Goal: Find specific page/section: Find specific page/section

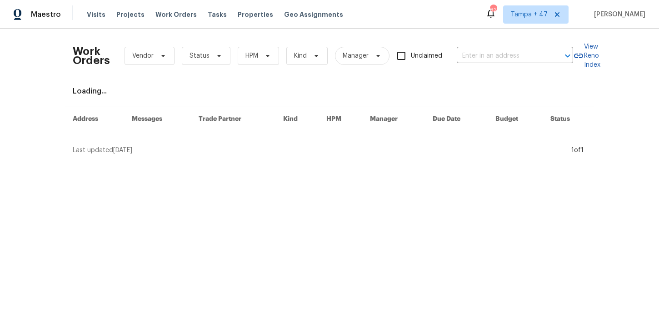
click at [102, 12] on div "Visits Projects Work Orders Tasks Properties Geo Assignments" at bounding box center [220, 14] width 267 height 18
click at [94, 14] on span "Visits" at bounding box center [96, 14] width 19 height 9
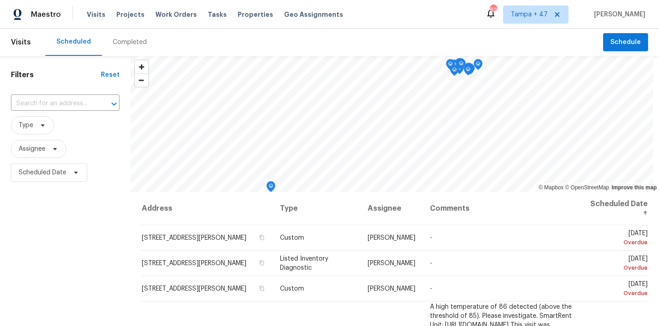
click at [124, 43] on div "Completed" at bounding box center [130, 42] width 34 height 9
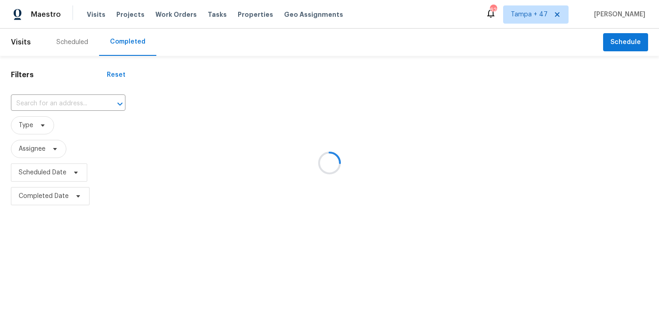
click at [81, 100] on div at bounding box center [329, 163] width 659 height 326
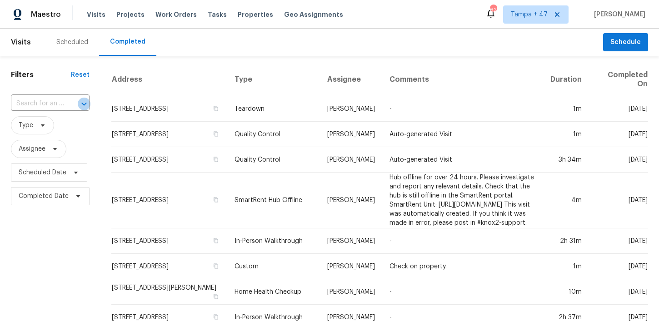
click at [81, 100] on icon "Open" at bounding box center [84, 104] width 11 height 11
click at [54, 105] on input "text" at bounding box center [37, 104] width 53 height 14
paste input "171 Ronnie Dr, Altamonte Springs, FL 32714"
type input "171 Ronnie Dr, Altamonte Springs, FL 32714"
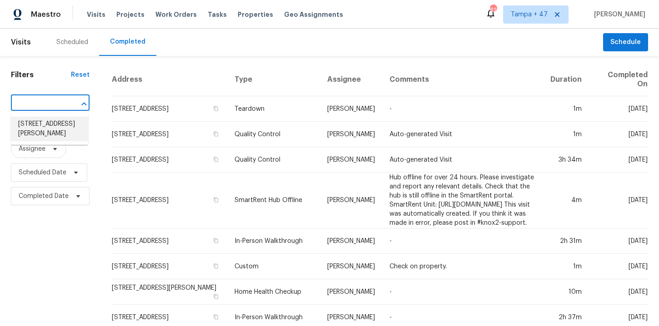
click at [57, 132] on li "171 Ronnie Dr, Altamonte Springs, FL 32714" at bounding box center [49, 129] width 77 height 25
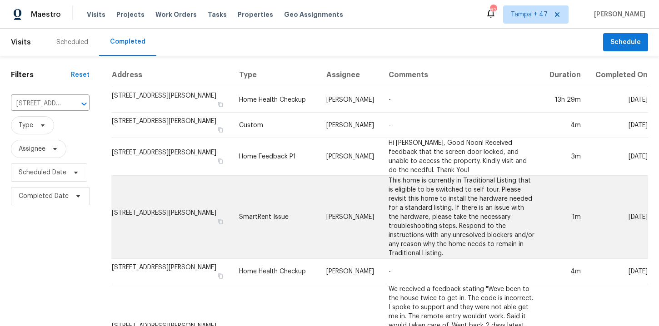
scroll to position [321, 0]
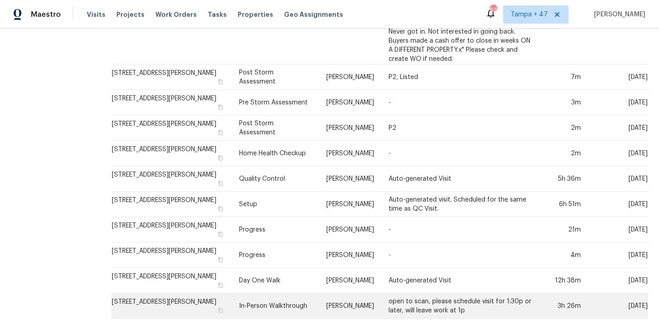
click at [266, 310] on td "In-Person Walkthrough" at bounding box center [275, 306] width 87 height 25
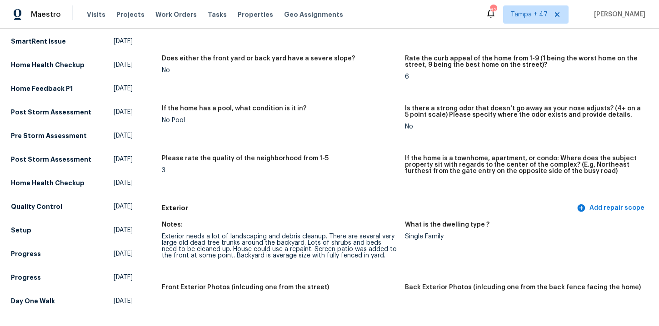
scroll to position [539, 0]
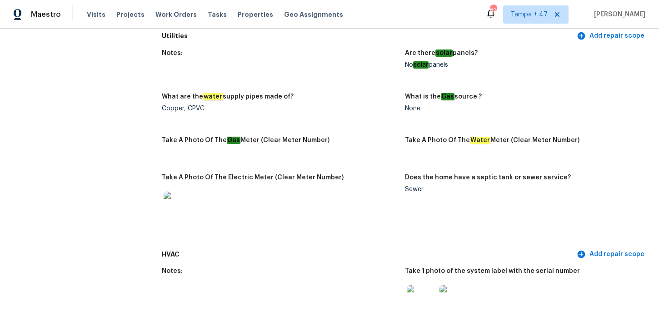
click at [372, 67] on figure "Notes:" at bounding box center [283, 66] width 243 height 33
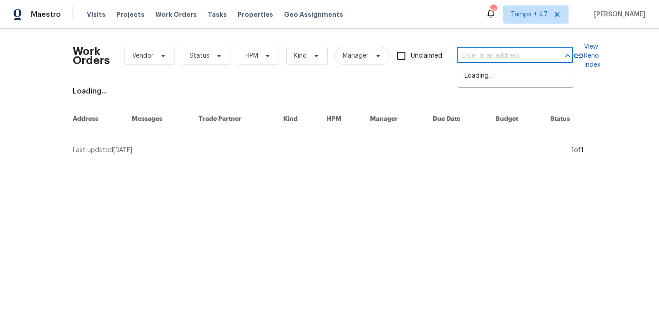
click at [477, 51] on input "text" at bounding box center [502, 56] width 91 height 14
paste input "[STREET_ADDRESS]"
type input "[STREET_ADDRESS]"
click at [489, 70] on li "[STREET_ADDRESS]" at bounding box center [515, 76] width 116 height 15
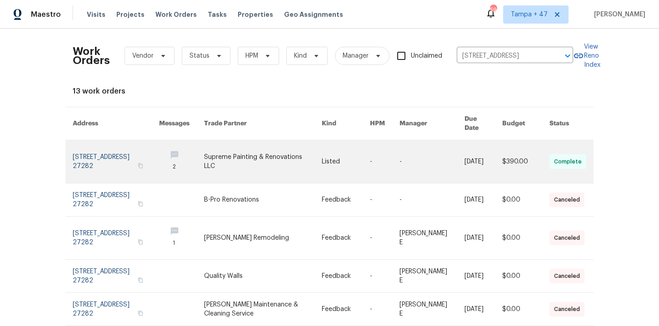
click at [105, 145] on link at bounding box center [116, 161] width 86 height 43
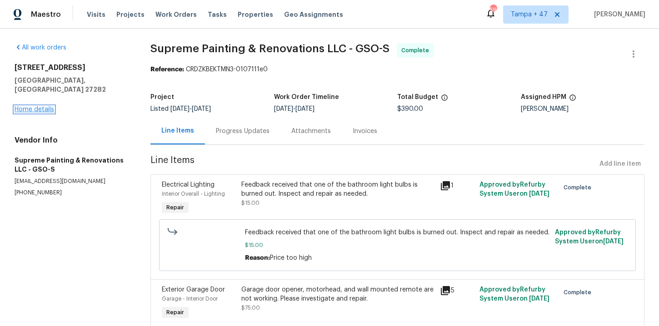
click at [40, 106] on link "Home details" at bounding box center [35, 109] width 40 height 6
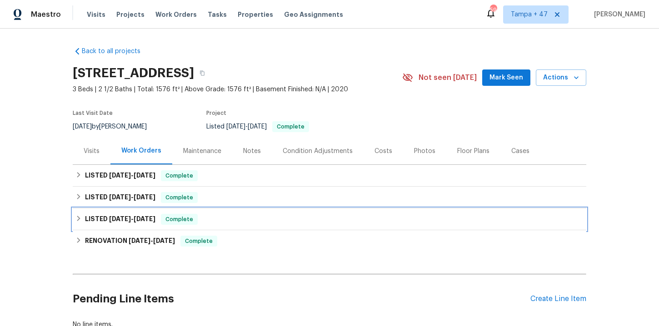
click at [226, 216] on div "LISTED [DATE] - [DATE] Complete" at bounding box center [329, 219] width 508 height 11
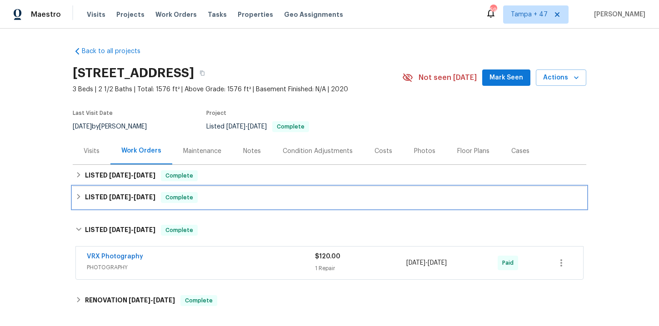
click at [230, 200] on div "LISTED [DATE] - [DATE] Complete" at bounding box center [329, 197] width 508 height 11
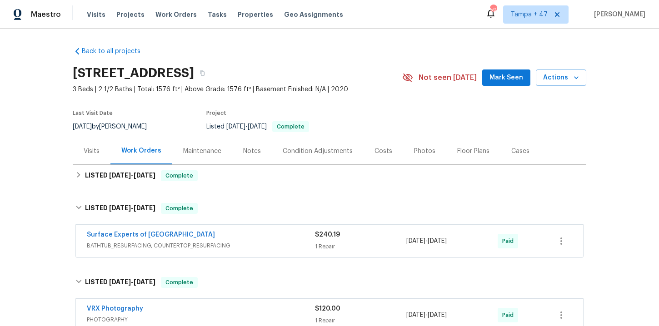
click at [248, 241] on div "Surface Experts of [GEOGRAPHIC_DATA]" at bounding box center [201, 235] width 228 height 11
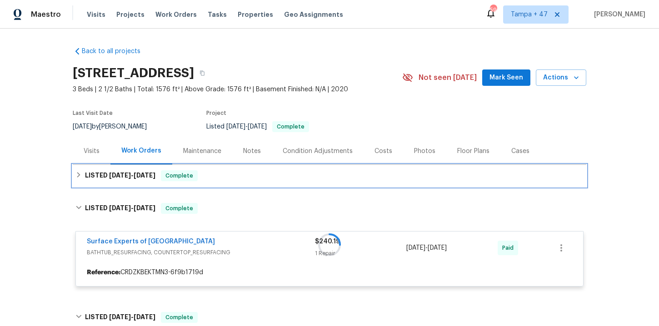
click at [236, 179] on div "LISTED [DATE] - [DATE] Complete" at bounding box center [329, 175] width 508 height 11
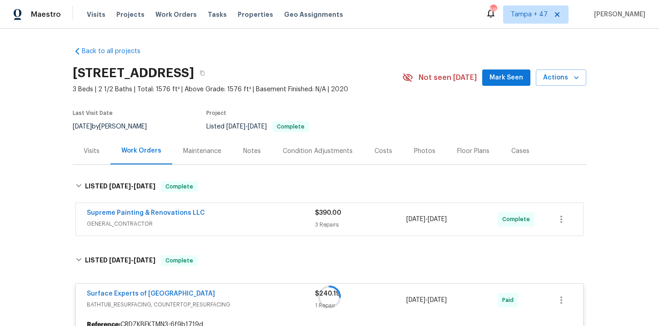
click at [250, 223] on span "GENERAL_CONTRACTOR" at bounding box center [201, 224] width 228 height 9
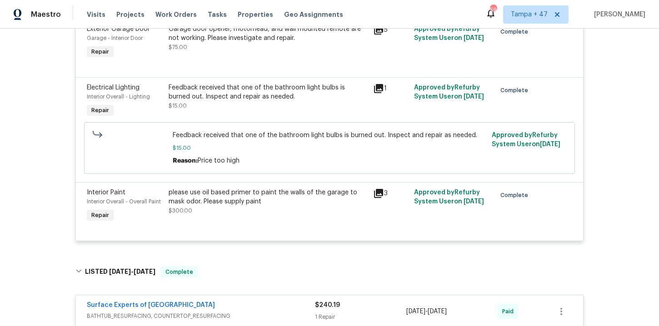
scroll to position [157, 0]
